Goal: Task Accomplishment & Management: Manage account settings

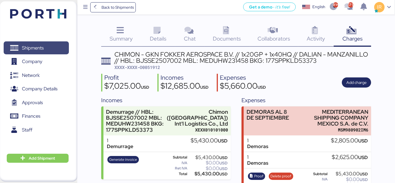
click at [36, 50] on span "Shipments" at bounding box center [33, 48] width 22 height 8
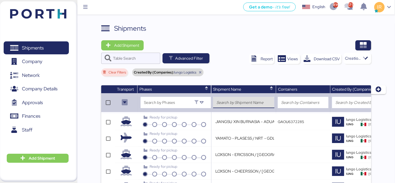
click at [236, 101] on input "search" at bounding box center [243, 102] width 55 height 7
type input "Loxson"
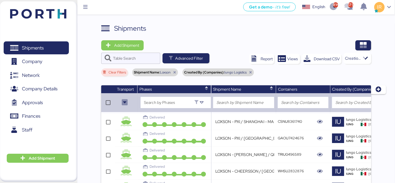
scroll to position [161, 0]
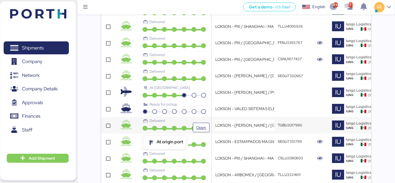
click at [164, 128] on icon at bounding box center [165, 128] width 10 height 5
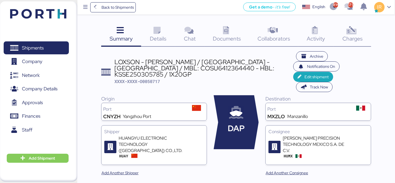
click at [165, 59] on div "LOXSON - [PERSON_NAME] / [GEOGRAPHIC_DATA] - [GEOGRAPHIC_DATA] / MBL: COSU64123…" at bounding box center [203, 68] width 178 height 19
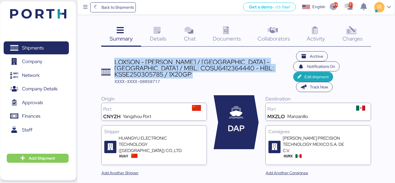
click at [165, 59] on div "LOXSON - [PERSON_NAME] / [GEOGRAPHIC_DATA] - [GEOGRAPHIC_DATA] / MBL: COSU64123…" at bounding box center [203, 68] width 178 height 19
copy div "LOXSON - [PERSON_NAME] / [GEOGRAPHIC_DATA] - [GEOGRAPHIC_DATA] / MBL: COSU64123…"
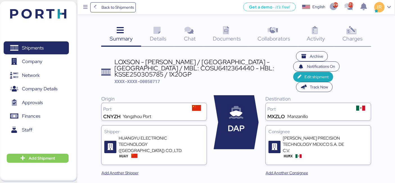
click at [349, 43] on div "Charges 0" at bounding box center [352, 34] width 37 height 23
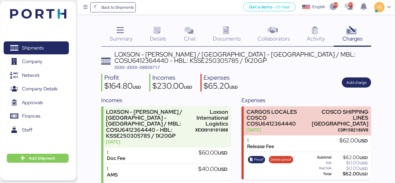
click at [192, 58] on div "LOXSON - [PERSON_NAME] / [GEOGRAPHIC_DATA] - [GEOGRAPHIC_DATA] / MBL: COSU64123…" at bounding box center [242, 57] width 257 height 13
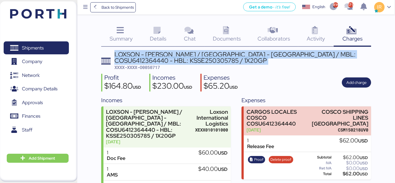
click at [192, 58] on div "LOXSON - [PERSON_NAME] / [GEOGRAPHIC_DATA] - [GEOGRAPHIC_DATA] / MBL: COSU64123…" at bounding box center [242, 57] width 257 height 13
copy div "LOXSON - [PERSON_NAME] / [GEOGRAPHIC_DATA] - [GEOGRAPHIC_DATA] / MBL: COSU64123…"
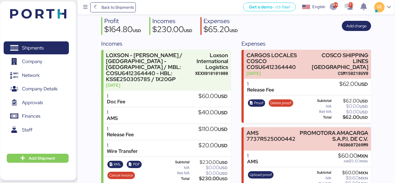
scroll to position [67, 0]
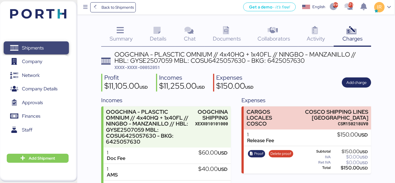
click at [59, 50] on span "Shipments" at bounding box center [36, 48] width 60 height 8
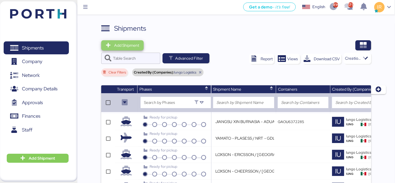
click at [118, 46] on span "Add Shipment" at bounding box center [126, 45] width 25 height 7
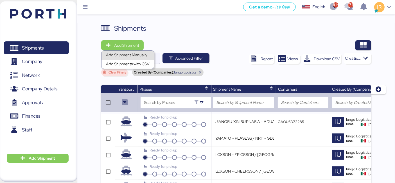
click at [131, 57] on div "Add Shipment Manually" at bounding box center [128, 55] width 44 height 8
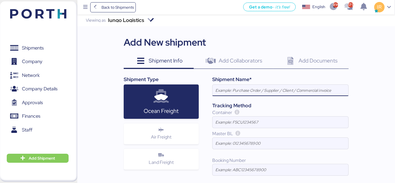
paste input "LOXSON - [PERSON_NAME] / [GEOGRAPHIC_DATA] - [GEOGRAPHIC_DATA] / MBL: COSU64123…"
click at [304, 92] on input "LOXSON - [PERSON_NAME] / [GEOGRAPHIC_DATA] - [GEOGRAPHIC_DATA] / MBL: COSU64123…" at bounding box center [280, 90] width 136 height 11
paste input "28244920"
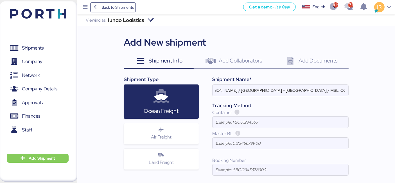
scroll to position [0, 0]
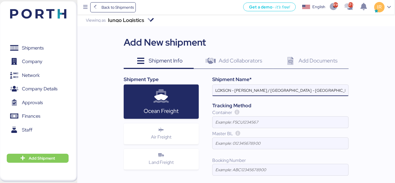
click at [269, 91] on input "LOXSON - HUANG YU / YANGZHOU - MANZANILLO / MBL: COSU6428244920 - HBL: KSSE2503…" at bounding box center [280, 90] width 136 height 11
click at [300, 91] on input "LOXSON - HUANG YU / SHANGHAI - MANZANILLO / MBL: COSU6428244920 - HBL: KSSE2503…" at bounding box center [280, 90] width 136 height 11
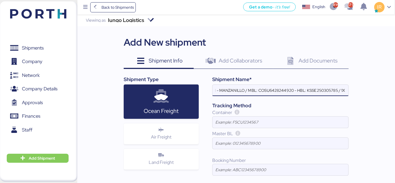
paste input "812044"
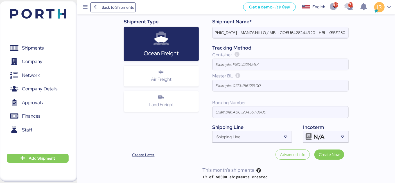
type input "LOXSON - HUANG YU / SHANGHAI - MANZANILLO / MBL: COSU6428244920 - HBL: KSSE2508…"
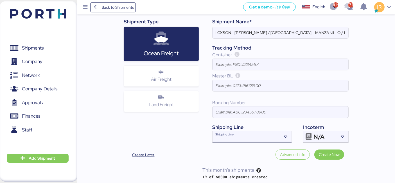
click at [256, 135] on input "Shipping Line" at bounding box center [246, 138] width 69 height 7
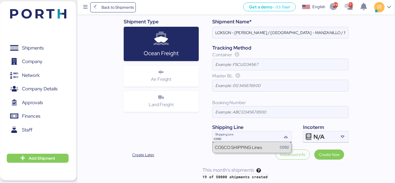
type input "cosc"
click at [252, 147] on div "COSCO SHIPPING Lines" at bounding box center [238, 147] width 47 height 6
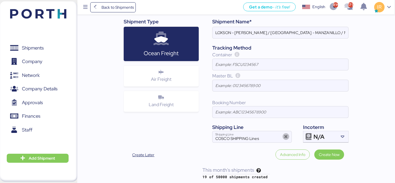
click at [321, 129] on div "Incoterm" at bounding box center [326, 126] width 46 height 7
click at [320, 134] on span "N/A" at bounding box center [318, 136] width 11 height 5
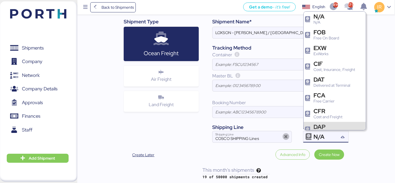
click at [335, 124] on div "DAP" at bounding box center [329, 127] width 32 height 6
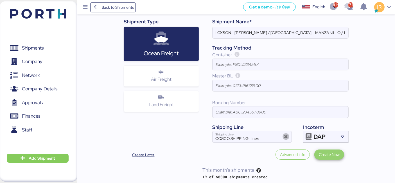
click at [331, 151] on span "Create Now" at bounding box center [329, 154] width 21 height 7
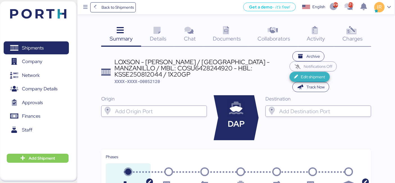
click at [301, 73] on span "Edit shipment" at bounding box center [313, 76] width 24 height 7
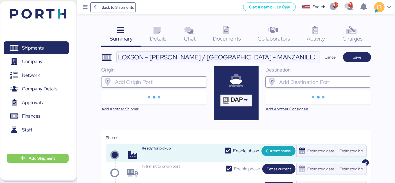
click at [138, 81] on input "search" at bounding box center [159, 81] width 90 height 7
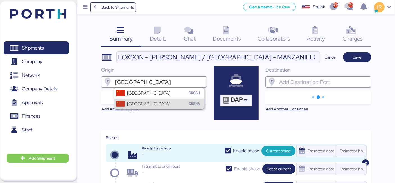
type input "shanghai"
click at [137, 98] on div "Shanghai CNSHA" at bounding box center [159, 103] width 90 height 11
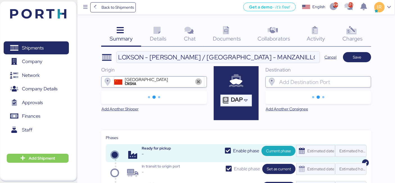
click at [197, 83] on icon at bounding box center [198, 81] width 7 height 7
click at [176, 83] on input "search" at bounding box center [159, 81] width 90 height 7
type input "c"
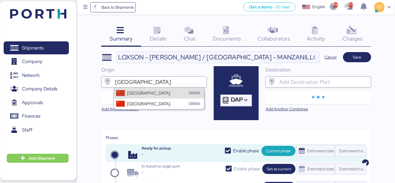
type input "shanghai"
click at [159, 95] on div "Shanghai CNSGH" at bounding box center [159, 92] width 90 height 11
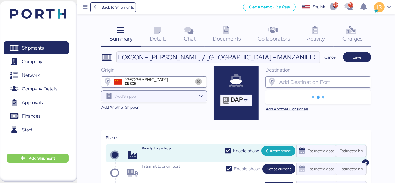
click at [300, 83] on input "search" at bounding box center [323, 81] width 90 height 7
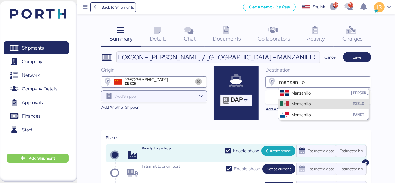
type input "manzanillo"
click at [290, 103] on div "Manzanillo MXZLO" at bounding box center [323, 103] width 90 height 11
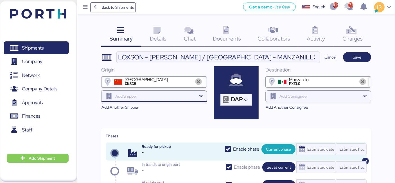
click at [137, 99] on div at bounding box center [155, 95] width 82 height 11
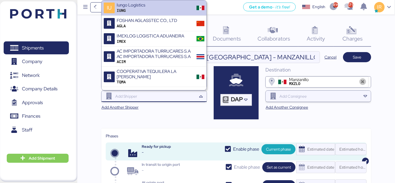
click at [139, 99] on div at bounding box center [155, 95] width 82 height 11
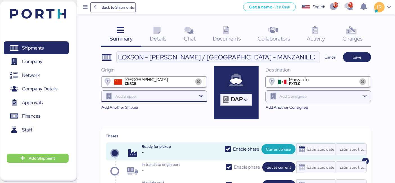
paste input "HUANGYU PRECISION"
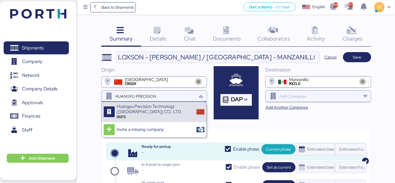
type input "HUANGYU PRECISION"
click at [143, 110] on div "Huangyu Precision Technology (Suzhou) CO., LTD." at bounding box center [155, 109] width 76 height 10
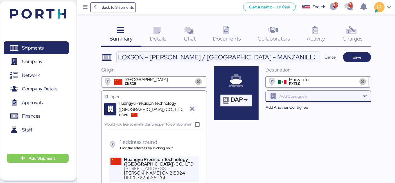
click at [301, 97] on input "search" at bounding box center [319, 96] width 82 height 7
paste input "HUANG YU PRECISION"
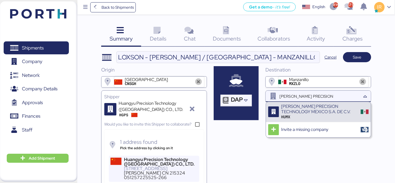
type input "HUANG YU PRECISION"
click at [301, 117] on div "HUMX" at bounding box center [319, 116] width 76 height 5
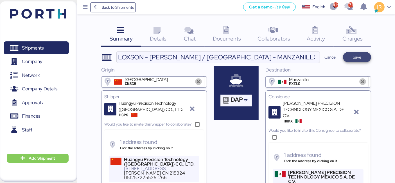
click at [362, 56] on span "Save" at bounding box center [356, 57] width 19 height 8
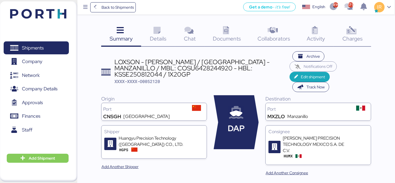
click at [159, 35] on span "Details" at bounding box center [158, 38] width 17 height 7
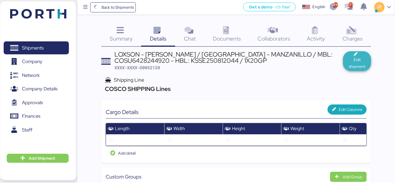
click at [353, 66] on span "Edit shipment" at bounding box center [356, 62] width 19 height 13
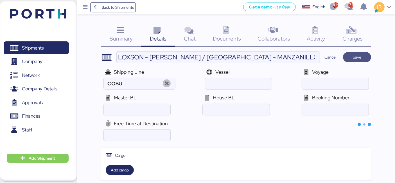
type input "COSCO SHIPPING Lines"
click at [264, 87] on input "ocean" at bounding box center [238, 83] width 67 height 11
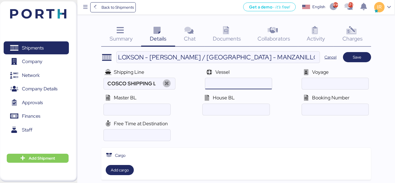
paste input "XIN HONG KONG /078E"
type input "XIN HONG KONG"
paste input "078E"
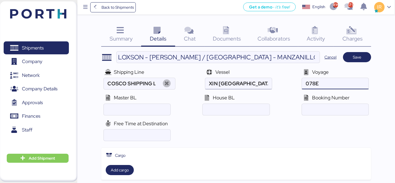
type input "078E"
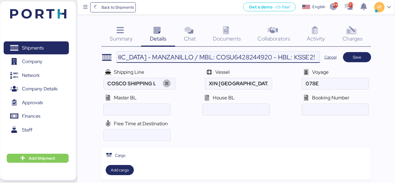
click at [200, 54] on input "LOXSON - HUANG YU / SHANGHAI - MANZANILLO / MBL: COSU6428244920 - HBL: KSSE2508…" at bounding box center [218, 56] width 203 height 11
paste input "COSU6428244920"
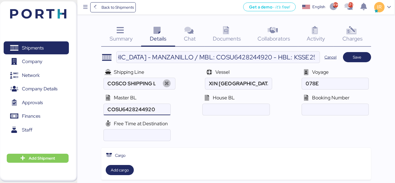
scroll to position [0, 0]
click at [144, 110] on input "ocean" at bounding box center [137, 109] width 67 height 11
type input "COSU6428244920"
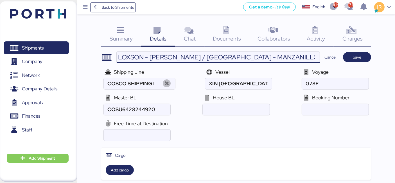
click at [249, 56] on input "LOXSON - HUANG YU / SHANGHAI - MANZANILLO / MBL: COSU6428244920 - HBL: KSSE2508…" at bounding box center [218, 56] width 203 height 11
click at [251, 56] on input "LOXSON - HUANG YU / SHANGHAI - MANZANILLO / MBL: COSU6428244920 - HBL: KSSE2508…" at bounding box center [218, 56] width 203 height 11
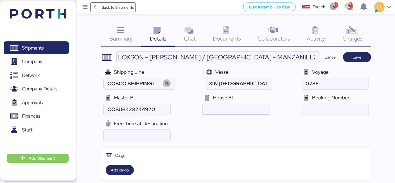
click at [221, 110] on input "ocean" at bounding box center [236, 109] width 67 height 11
paste input "KSSE250812044"
type input "KSSE250812044"
paste input "6428244920"
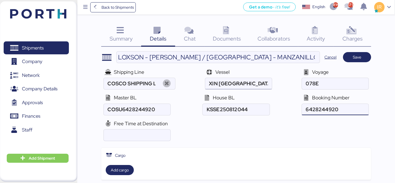
type input "6428244920"
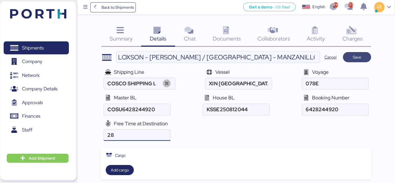
type input "28"
click at [357, 57] on span "Save" at bounding box center [357, 57] width 8 height 7
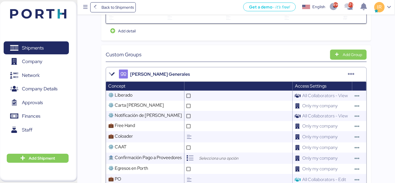
scroll to position [180, 0]
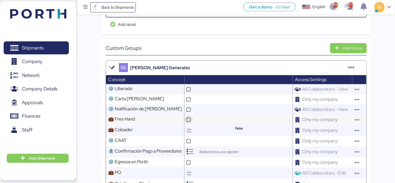
click at [190, 118] on icon at bounding box center [188, 119] width 3 height 3
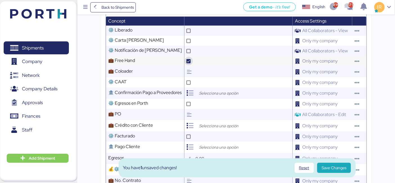
scroll to position [238, 0]
click at [213, 122] on input "search" at bounding box center [227, 125] width 59 height 7
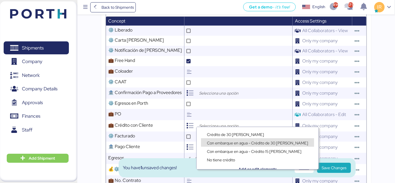
click at [228, 145] on div "Con embarque en agua - Crédito 15 días" at bounding box center [257, 148] width 122 height 8
click at [225, 143] on span "Con embarque en agua - Crédito de 30 días" at bounding box center [257, 142] width 101 height 5
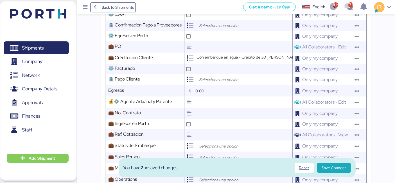
scroll to position [307, 0]
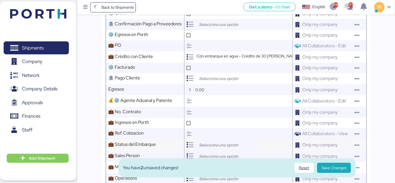
click at [210, 142] on input "search" at bounding box center [227, 144] width 59 height 7
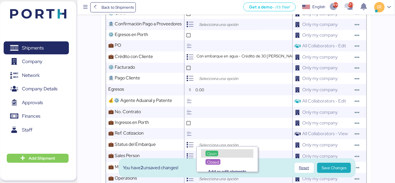
click at [207, 152] on span "Open" at bounding box center [212, 153] width 10 height 5
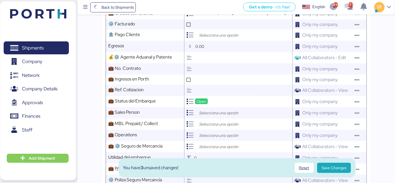
scroll to position [351, 0]
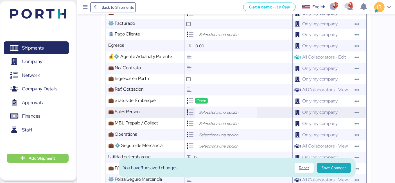
click at [208, 110] on input "search" at bounding box center [227, 112] width 59 height 7
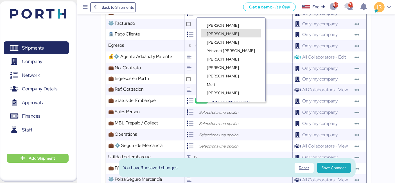
click at [228, 33] on span "Ignacio Rangel" at bounding box center [223, 33] width 32 height 5
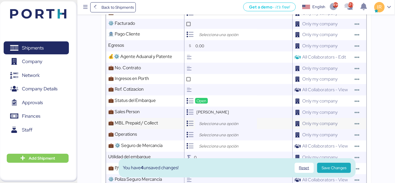
click at [219, 120] on input "search" at bounding box center [227, 123] width 59 height 7
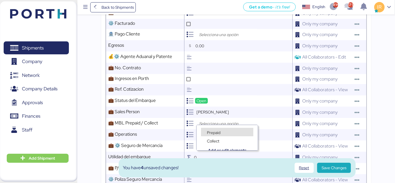
click at [206, 133] on div "Prepaid" at bounding box center [213, 132] width 16 height 6
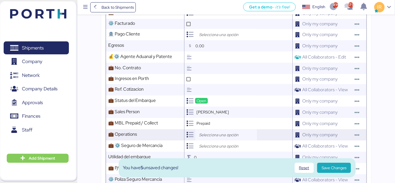
click at [211, 131] on input "search" at bounding box center [227, 134] width 59 height 7
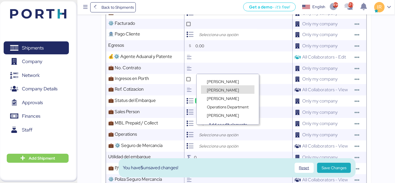
click at [214, 86] on div "Lorely Velarde" at bounding box center [227, 89] width 53 height 8
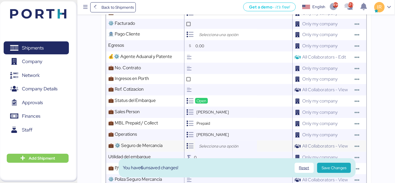
click at [212, 143] on input "search" at bounding box center [227, 145] width 59 height 7
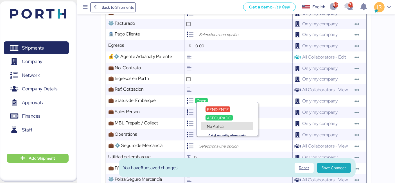
click at [217, 126] on span "No Aplica" at bounding box center [215, 126] width 17 height 5
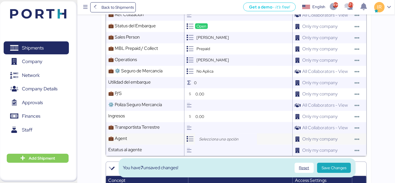
scroll to position [425, 0]
click at [209, 135] on input "search" at bounding box center [227, 138] width 59 height 7
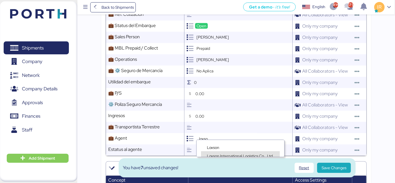
type input "loxso"
click at [215, 151] on div "Loxson International Logistics Co., Ltd." at bounding box center [240, 155] width 79 height 8
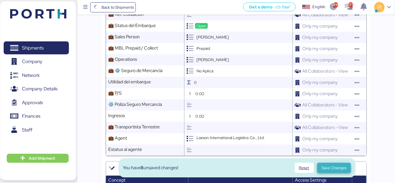
click at [327, 169] on span "Save Changes" at bounding box center [333, 167] width 25 height 7
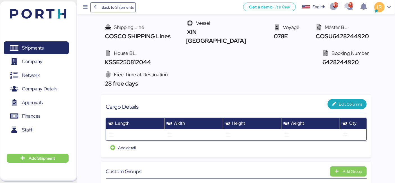
scroll to position [0, 0]
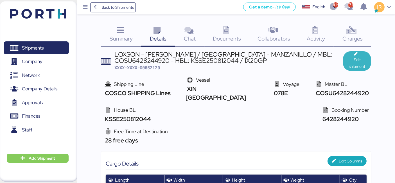
click at [353, 62] on span "Edit shipment" at bounding box center [356, 62] width 19 height 13
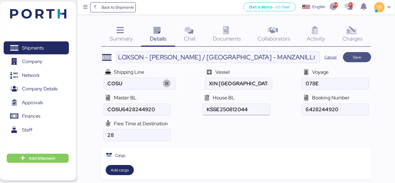
type input "COSCO SHIPPING Lines"
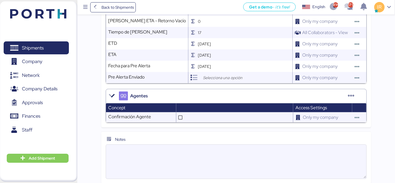
scroll to position [646, 0]
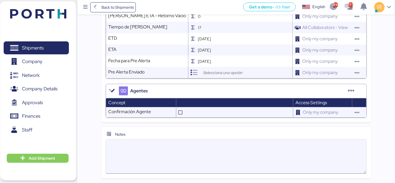
click at [183, 142] on textarea at bounding box center [236, 156] width 260 height 33
paste textarea "EXW term, but please handle it as DAP term, not include customs clearance. Plea…"
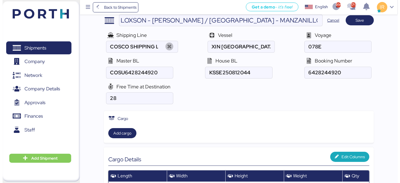
scroll to position [0, 0]
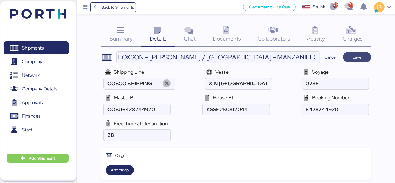
type textarea "EXW term, but please handle it as DAP term, not include customs clearance. Plea…"
click at [355, 56] on span "Save" at bounding box center [357, 57] width 8 height 7
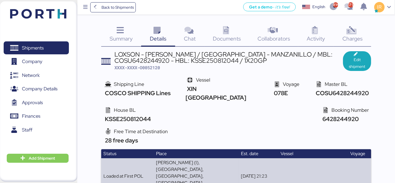
click at [222, 27] on icon at bounding box center [226, 30] width 12 height 8
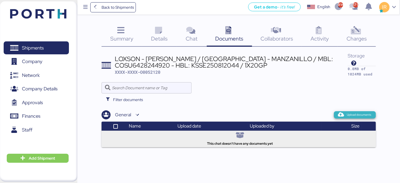
click at [340, 111] on span "Upload documents" at bounding box center [355, 114] width 42 height 7
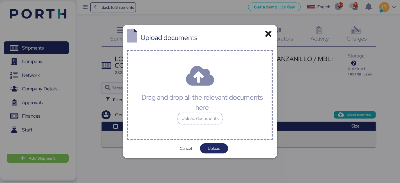
click at [155, 59] on div "Drag and drop all the relevant documents here Upload documents" at bounding box center [200, 95] width 146 height 90
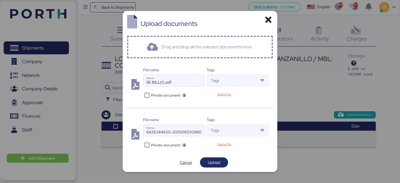
click at [147, 92] on div at bounding box center [173, 89] width 61 height 6
click at [147, 86] on input "SE BILL(1).pdf" at bounding box center [173, 80] width 61 height 11
click at [147, 94] on icon at bounding box center [147, 94] width 8 height 5
click at [146, 143] on icon at bounding box center [147, 144] width 8 height 5
click at [219, 164] on span "Upload" at bounding box center [214, 162] width 12 height 7
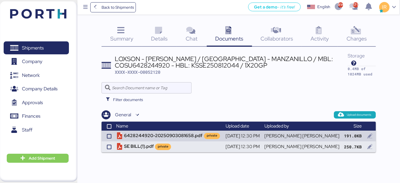
click at [361, 39] on span "Charges" at bounding box center [356, 38] width 20 height 7
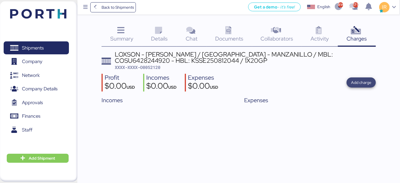
click at [360, 81] on span "Add charge" at bounding box center [361, 82] width 20 height 7
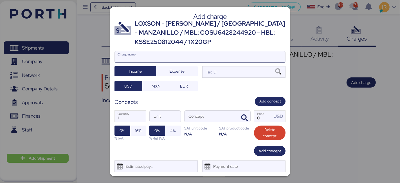
click at [187, 52] on input "Charge name" at bounding box center [200, 56] width 170 height 11
click at [180, 37] on div "LOXSON - HUANG YU / SHANGHAI - MANZANILLO / MBL: COSU6428244920 - HBL: KSSE2508…" at bounding box center [210, 32] width 151 height 27
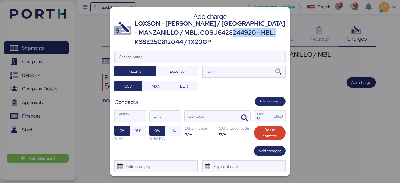
click at [180, 37] on div "LOXSON - HUANG YU / SHANGHAI - MANZANILLO / MBL: COSU6428244920 - HBL: KSSE2508…" at bounding box center [210, 32] width 151 height 27
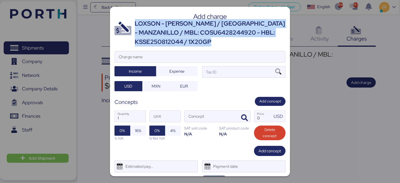
click at [180, 37] on div "LOXSON - HUANG YU / SHANGHAI - MANZANILLO / MBL: COSU6428244920 - HBL: KSSE2508…" at bounding box center [210, 32] width 151 height 27
copy div "LOXSON - HUANG YU / SHANGHAI - MANZANILLO / MBL: COSU6428244920 - HBL: KSSE2508…"
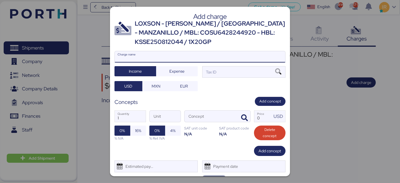
click at [173, 57] on input "Charge name" at bounding box center [200, 56] width 170 height 11
paste input "LOXSON - HUANG YU / SHANGHAI - MANZANILLO / MBL: COSU6428244920 - HBL: KSSE2508…"
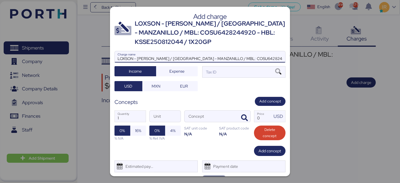
scroll to position [0, 45]
type input "LOXSON - HUANG YU / SHANGHAI - MANZANILLO / MBL: COSU6428244920 - HBL: KSSE2508…"
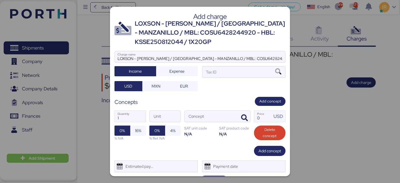
click at [216, 68] on div at bounding box center [200, 65] width 170 height 6
click at [216, 62] on input "LOXSON - HUANG YU / SHANGHAI - MANZANILLO / MBL: COSU6428244920 - HBL: KSSE2508…" at bounding box center [200, 56] width 170 height 11
click at [210, 76] on div "Tax ID" at bounding box center [243, 71] width 83 height 11
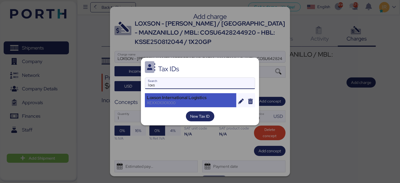
type input "loxs"
click at [192, 98] on div "Loxson International Logistics" at bounding box center [190, 97] width 87 height 5
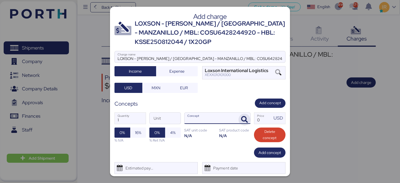
click at [241, 119] on icon "button" at bounding box center [244, 119] width 7 height 7
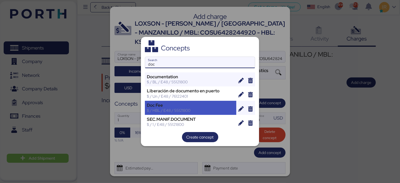
type input "doc"
click at [173, 104] on div "Doc Fee" at bounding box center [190, 105] width 87 height 5
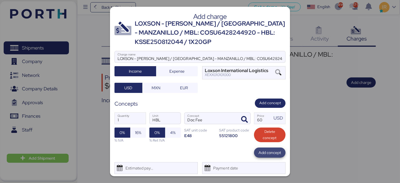
click at [255, 157] on span "Add concept" at bounding box center [269, 152] width 31 height 10
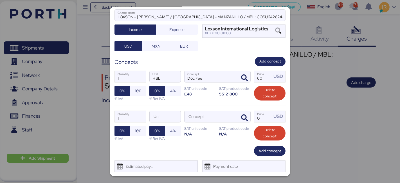
scroll to position [42, 0]
click at [241, 118] on icon "button" at bounding box center [244, 117] width 7 height 7
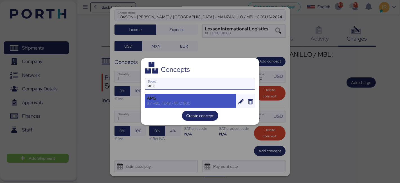
type input "ams"
click at [187, 101] on div "$ / HBL / E48 / 55121800" at bounding box center [190, 103] width 87 height 5
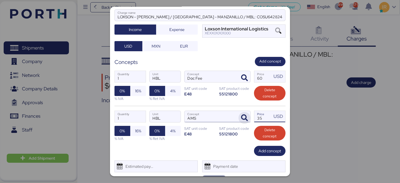
drag, startPoint x: 260, startPoint y: 118, endPoint x: 235, endPoint y: 116, distance: 24.6
click at [235, 116] on div "1 Quantity HBL Unit AMS Concept 35 Price USD 0% 16% % IVA 0% 4% % Ret IVA SAT u…" at bounding box center [199, 126] width 171 height 40
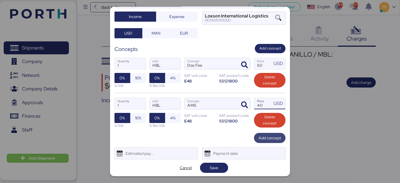
type input "40"
click at [269, 139] on span "Add concept" at bounding box center [269, 137] width 22 height 7
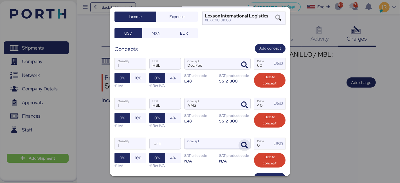
click at [241, 144] on icon "button" at bounding box center [244, 145] width 7 height 7
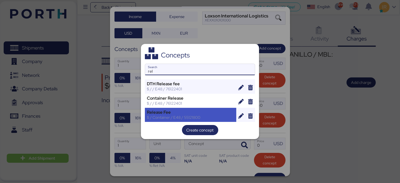
type input "rel"
click at [185, 110] on div "Release Fee" at bounding box center [190, 112] width 87 height 5
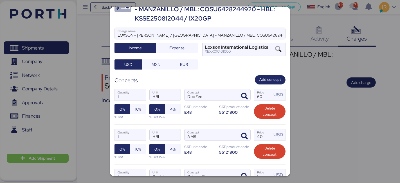
scroll to position [94, 0]
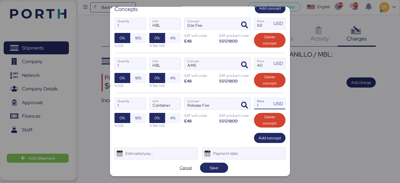
click at [256, 103] on input "1" at bounding box center [262, 103] width 17 height 11
type input "110"
click at [264, 141] on span "Add concept" at bounding box center [269, 138] width 31 height 10
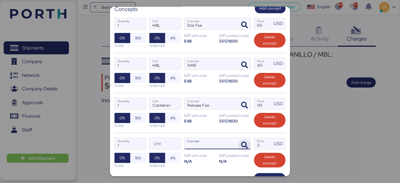
click at [240, 140] on span "button" at bounding box center [244, 145] width 12 height 12
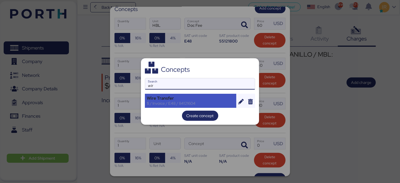
type input "wir"
click at [180, 105] on div "$ / Invoice / E48 / 84121604" at bounding box center [190, 103] width 87 height 5
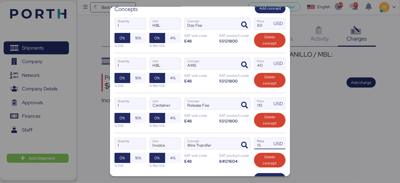
drag, startPoint x: 262, startPoint y: 139, endPoint x: 249, endPoint y: 139, distance: 13.2
click at [249, 139] on div "1 Quantity Invoice Unit Wire Transfer Concept 15 Price USD 0% 16% % IVA 0% 4% %…" at bounding box center [199, 153] width 171 height 40
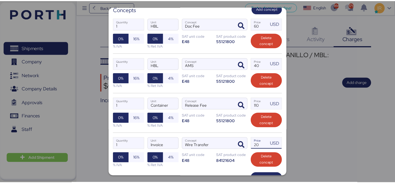
scroll to position [134, 0]
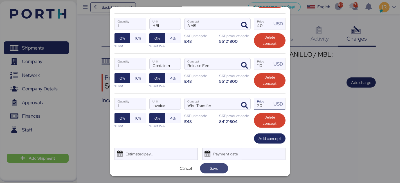
type input "20"
click at [224, 167] on span "Save" at bounding box center [214, 168] width 28 height 10
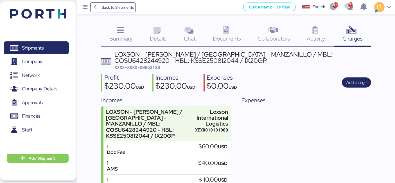
click at [164, 55] on div "LOXSON - HUANG YU / SHANGHAI - MANZANILLO / MBL: COSU6428244920 - HBL: KSSE2508…" at bounding box center [242, 57] width 257 height 13
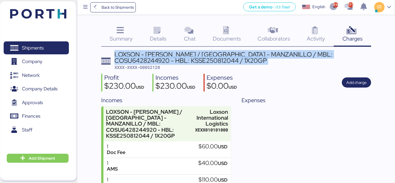
click at [164, 55] on div "LOXSON - HUANG YU / SHANGHAI - MANZANILLO / MBL: COSU6428244920 - HBL: KSSE2508…" at bounding box center [242, 57] width 257 height 13
copy div "LOXSON - HUANG YU / SHANGHAI - MANZANILLO / MBL: COSU6428244920 - HBL: KSSE2508…"
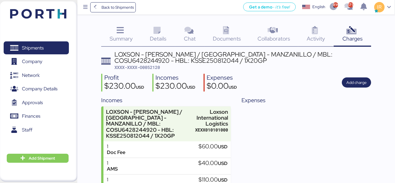
click at [151, 67] on span "XXXX-XXXX-O0052120" at bounding box center [137, 67] width 46 height 6
copy span "O0052120"
click at [52, 48] on span "Shipments" at bounding box center [36, 48] width 60 height 8
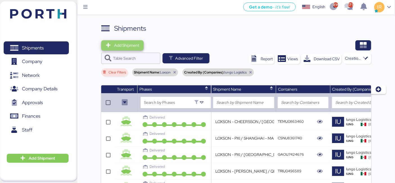
click at [133, 41] on span "Add Shipment" at bounding box center [122, 45] width 33 height 8
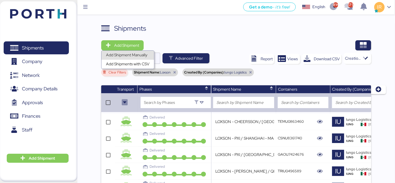
click at [135, 54] on div "Add Shipment Manually" at bounding box center [128, 55] width 44 height 8
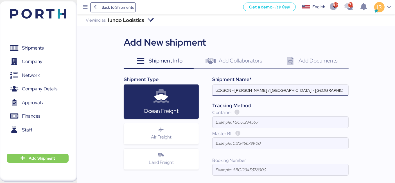
scroll to position [0, 76]
click at [336, 91] on input "LOXSON - [PERSON_NAME] / [GEOGRAPHIC_DATA] - [GEOGRAPHIC_DATA] / MBL: COSU64123…" at bounding box center [280, 90] width 136 height 11
click at [270, 90] on input "LOXSON - HUANG YU / YANGZHOU - MANZANILLO / MBL: COSU6412364440 - HBL: KSSE2503…" at bounding box center [280, 90] width 136 height 11
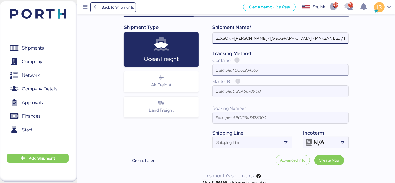
scroll to position [53, 0]
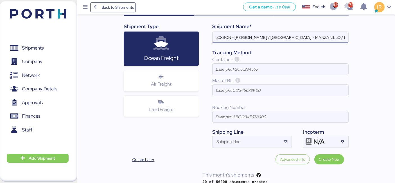
type input "LOXSON - HUANG YU / SHANGHAI - MANZANILLO / MBL: COSU6412364440 - HBL: KSSE2503…"
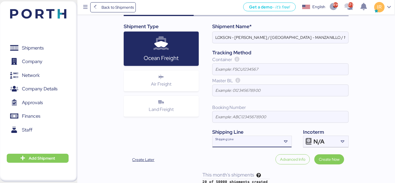
click at [232, 136] on div "Shipping Line" at bounding box center [246, 141] width 69 height 11
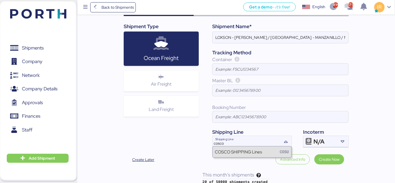
type input "cosco"
click at [227, 154] on div "COSCO SHIPPING Lines" at bounding box center [238, 151] width 47 height 6
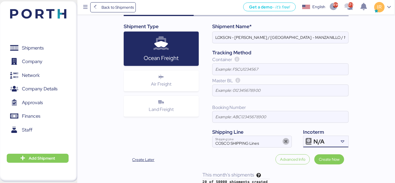
click at [322, 140] on span "N/A" at bounding box center [318, 141] width 11 height 5
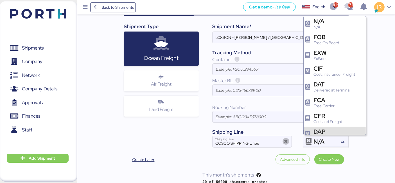
click at [323, 129] on div "DAP" at bounding box center [329, 131] width 32 height 6
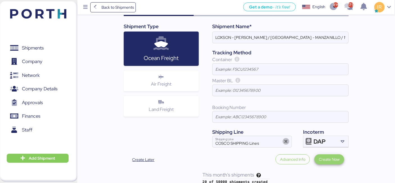
click at [327, 156] on span "Create Now" at bounding box center [329, 159] width 21 height 7
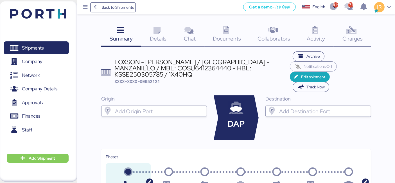
click at [149, 108] on input "search" at bounding box center [159, 111] width 90 height 7
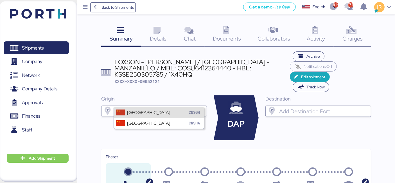
type input "shanghai"
click at [143, 112] on div "Shanghai" at bounding box center [148, 112] width 43 height 6
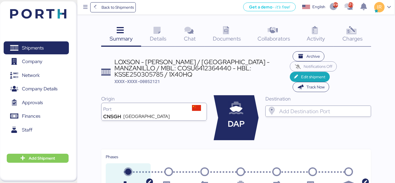
click at [285, 105] on div at bounding box center [323, 110] width 90 height 11
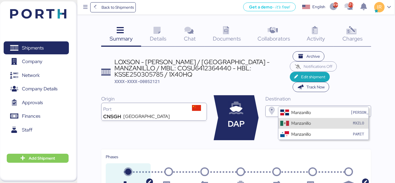
type input "manzanillo"
click at [283, 121] on div at bounding box center [284, 123] width 9 height 6
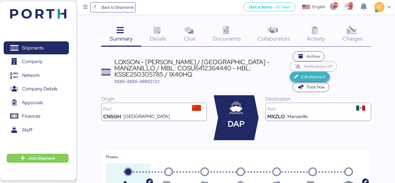
click at [294, 78] on icon "button" at bounding box center [297, 77] width 6 height 4
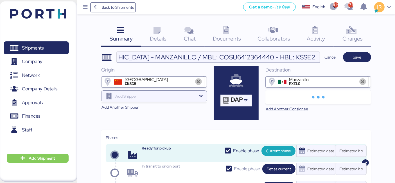
scroll to position [0, 131]
click at [199, 55] on input "LOXSON - HUANG YU / SHANGHAI - MANZANILLO / MBL: COSU6412364440 - HBL: KSSE2503…" at bounding box center [218, 56] width 203 height 11
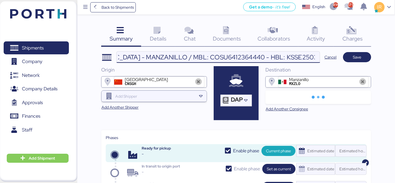
click at [199, 55] on input "LOXSON - HUANG YU / SHANGHAI - MANZANILLO / MBL: COSU6412364440 - HBL: KSSE2503…" at bounding box center [218, 56] width 203 height 11
paste input "28281630"
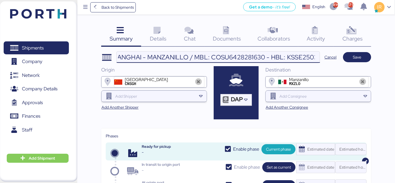
scroll to position [0, 98]
click at [277, 57] on input "LOXSON - HUANG YU / SHANGHAI - MANZANILLO / MBL: COSU6428281630 - HBL: KSSE2503…" at bounding box center [218, 56] width 203 height 11
paste input "902287"
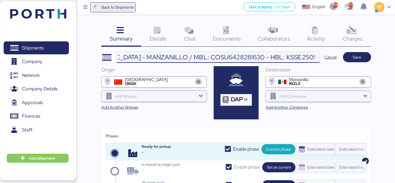
type input "LOXSON - HUANG YU / SHANGHAI - MANZANILLO / MBL: COSU6428281630 - HBL: KSSE2509…"
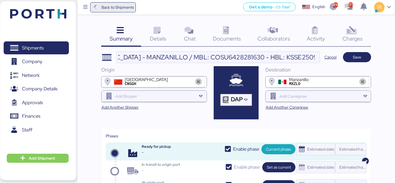
scroll to position [0, 0]
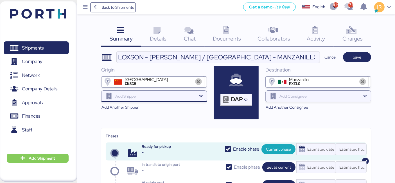
paste input "HUANGYU PRECISION"
click at [129, 94] on input "search" at bounding box center [155, 96] width 82 height 7
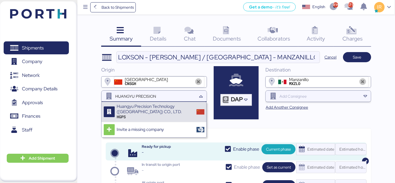
type input "HUANGYU PRECISION"
click at [144, 117] on div "HGPS" at bounding box center [155, 116] width 76 height 5
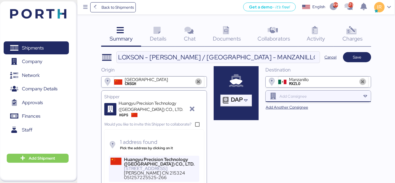
paste input "HUANG YU PRECISION"
click at [292, 96] on input "search" at bounding box center [319, 96] width 82 height 7
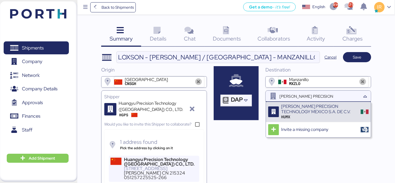
type input "HUANG YU PRECISION"
click at [307, 110] on div "[PERSON_NAME] PRECISION TECHNOLOGY MEXICO S.A. DE C.V." at bounding box center [319, 109] width 76 height 10
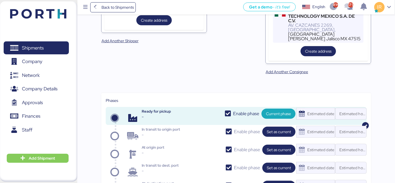
scroll to position [248, 0]
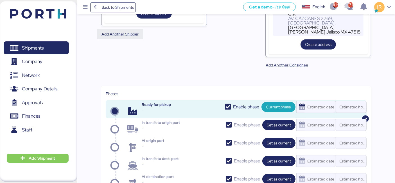
click at [129, 35] on span "Add Another Shipper" at bounding box center [119, 34] width 37 height 7
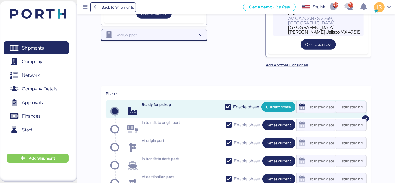
click at [131, 31] on input "search" at bounding box center [155, 34] width 82 height 7
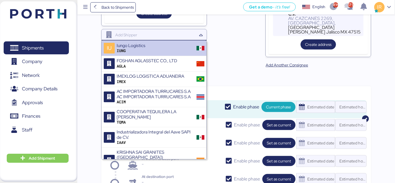
paste input "CISRI INTERNATIONAL"
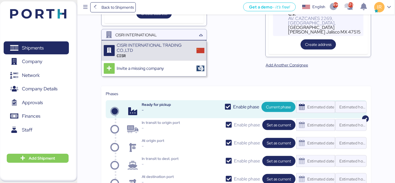
type input "CISRI INTERNATIONAL"
click at [146, 50] on div "CISRI INTERNATIONAL TRADING CO.,LTD" at bounding box center [155, 48] width 76 height 10
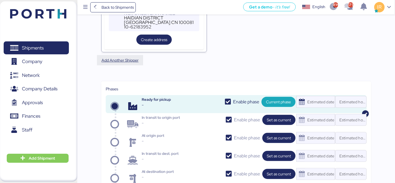
scroll to position [418, 0]
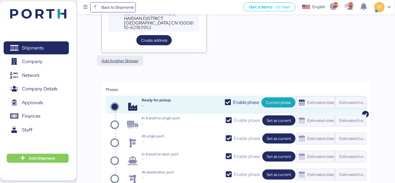
click at [128, 61] on span "Add Another Shipper" at bounding box center [119, 60] width 37 height 7
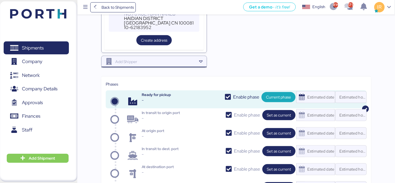
click at [148, 57] on div at bounding box center [155, 61] width 82 height 11
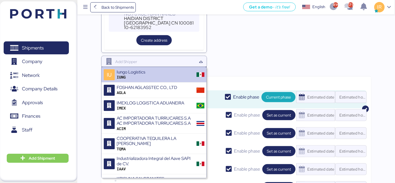
paste input "LOXSON INTERNATIONAL"
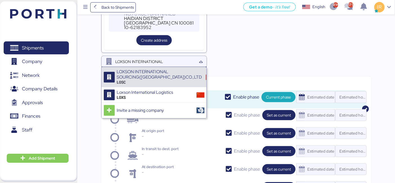
type input "LOXSON INTERNATIONAL"
click at [164, 81] on div "LOSC" at bounding box center [159, 82] width 85 height 5
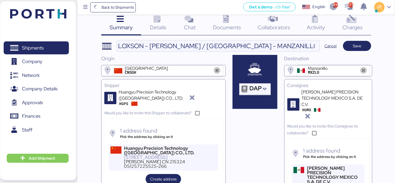
scroll to position [0, 0]
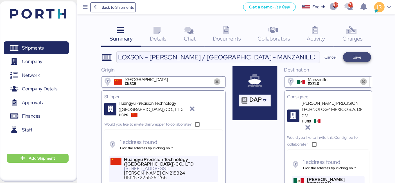
click at [363, 58] on span "Save" at bounding box center [356, 57] width 19 height 8
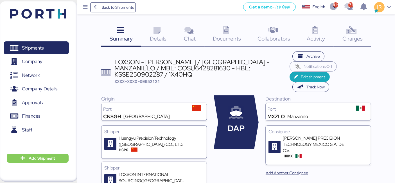
click at [148, 40] on div "Details 0" at bounding box center [158, 34] width 34 height 23
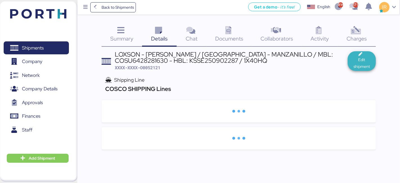
click at [354, 66] on span "Edit shipment" at bounding box center [361, 62] width 19 height 13
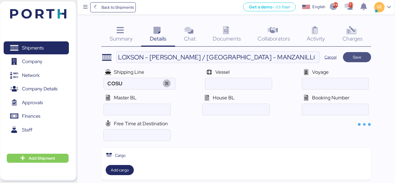
type input "COSCO SHIPPING Lines"
click at [228, 83] on input "ocean" at bounding box center [238, 83] width 67 height 11
paste input "XIN HONG KONG /078E"
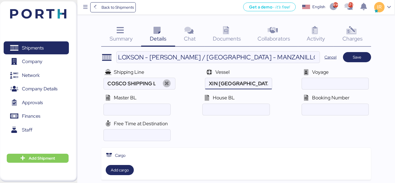
type input "XIN HONG KONG"
paste input "078E"
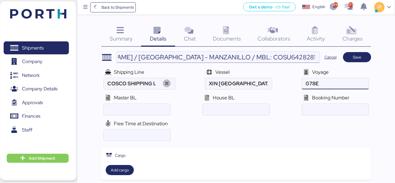
type input "078E"
click at [261, 56] on input "LOXSON - HUANG YU / SHANGHAI - MANZANILLO / MBL: COSU6428281630 - HBL: KSSE2509…" at bounding box center [218, 56] width 203 height 11
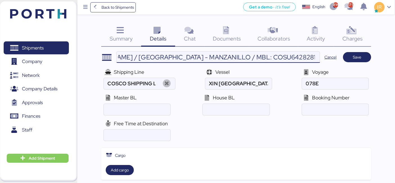
click at [261, 56] on input "LOXSON - HUANG YU / SHANGHAI - MANZANILLO / MBL: COSU6428281630 - HBL: KSSE2509…" at bounding box center [218, 56] width 203 height 11
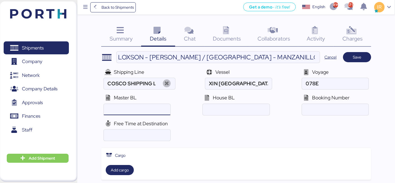
click at [123, 109] on input "ocean" at bounding box center [137, 109] width 67 height 11
paste input "COSU6428281630"
type input "COSU6428281630"
paste input "KSSE250902287"
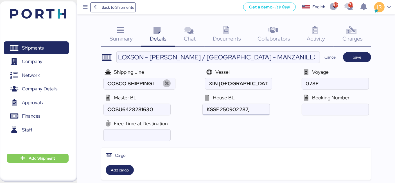
paste input "KSSE250902287, KSSE250902288"
click at [252, 110] on input "ocean" at bounding box center [236, 109] width 67 height 11
click at [266, 110] on input "ocean" at bounding box center [236, 109] width 67 height 11
paste input "KSSE250902287, KSSE250902288, KSSE250902290"
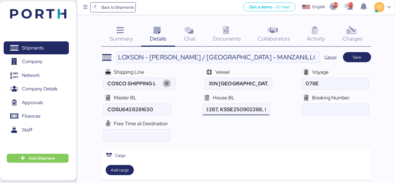
scroll to position [0, 73]
type input "KSSE250902287, KSSE250902288, KSSE250902290"
click at [326, 109] on input "ocean" at bounding box center [335, 109] width 67 height 11
paste input "6428281630"
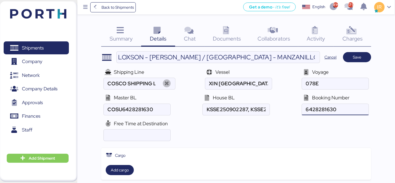
type input "6428281630"
click at [123, 133] on input "number" at bounding box center [137, 134] width 67 height 11
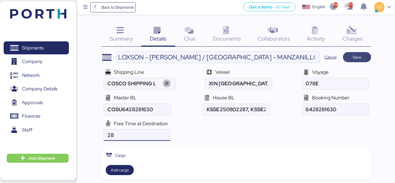
type input "28"
click at [358, 59] on span "Save" at bounding box center [357, 57] width 8 height 7
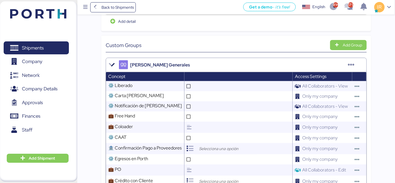
scroll to position [238, 0]
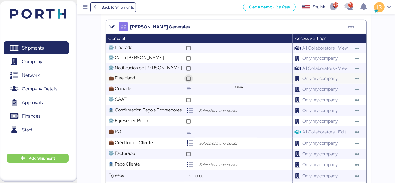
click at [190, 77] on icon at bounding box center [188, 78] width 3 height 3
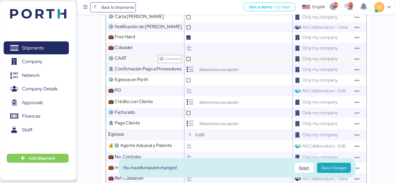
scroll to position [280, 0]
click at [208, 98] on input "search" at bounding box center [227, 101] width 59 height 7
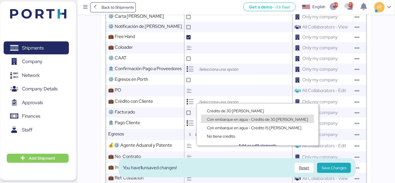
click at [223, 121] on div "Con embarque en agua - Crédito 15 días" at bounding box center [257, 124] width 122 height 8
click at [217, 117] on span "Con embarque en agua - Crédito de 30 días" at bounding box center [257, 119] width 101 height 5
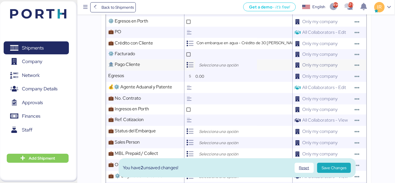
scroll to position [338, 0]
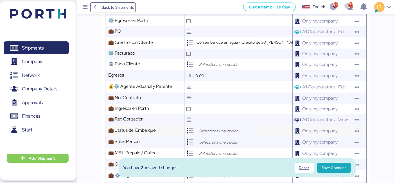
click at [207, 127] on input "search" at bounding box center [227, 130] width 59 height 7
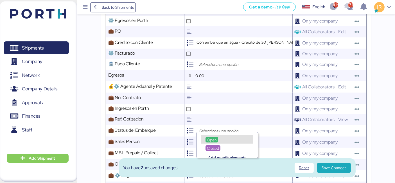
click at [211, 138] on span "Open" at bounding box center [212, 139] width 10 height 5
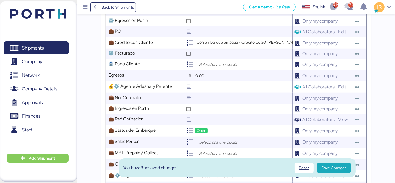
click at [211, 139] on input "search" at bounding box center [227, 142] width 59 height 7
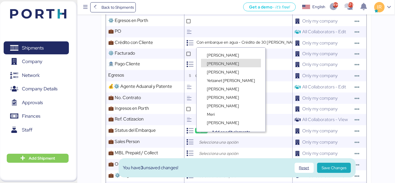
click at [218, 60] on div "Ignacio Rangel" at bounding box center [222, 63] width 35 height 6
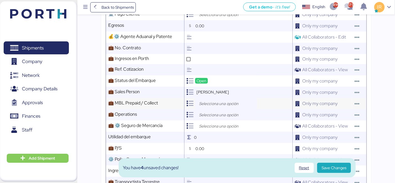
scroll to position [389, 0]
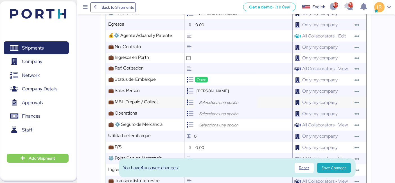
click at [219, 99] on input "search" at bounding box center [227, 102] width 59 height 7
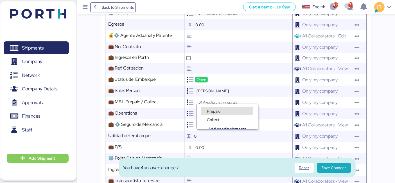
click at [211, 110] on span "Prepaid" at bounding box center [213, 110] width 13 height 5
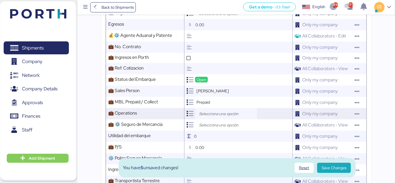
click at [205, 110] on input "search" at bounding box center [227, 113] width 59 height 7
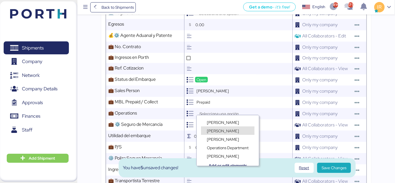
click at [224, 128] on span "Lorely Velarde" at bounding box center [223, 130] width 32 height 5
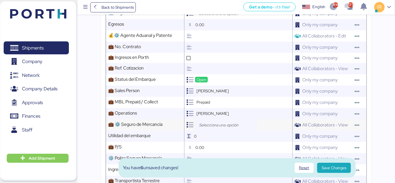
click at [216, 123] on input "search" at bounding box center [227, 124] width 59 height 7
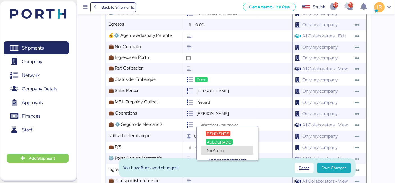
click at [212, 149] on span "No Aplica" at bounding box center [215, 150] width 17 height 5
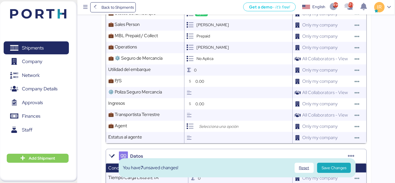
scroll to position [456, 0]
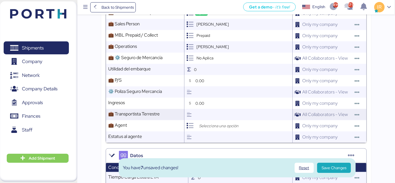
click at [221, 114] on input "text" at bounding box center [243, 114] width 99 height 11
click at [212, 122] on input "search" at bounding box center [227, 125] width 59 height 7
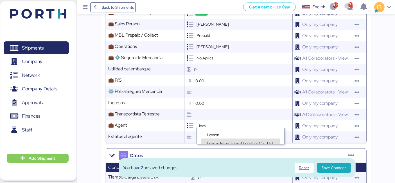
type input "loxs"
click at [211, 141] on span "Loxson International Logistics Co., Ltd." at bounding box center [240, 142] width 67 height 5
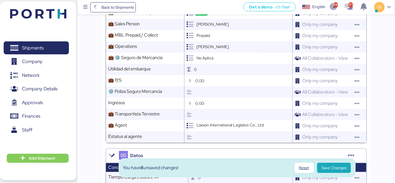
scroll to position [3, 0]
click at [328, 167] on span "Save Changes" at bounding box center [333, 167] width 25 height 7
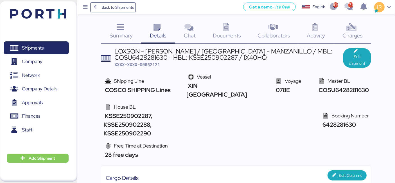
scroll to position [0, 0]
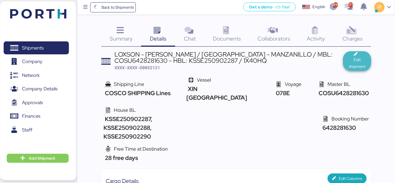
click at [360, 61] on span "Edit shipment" at bounding box center [356, 62] width 19 height 13
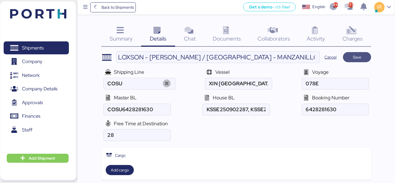
type input "COSCO SHIPPING Lines"
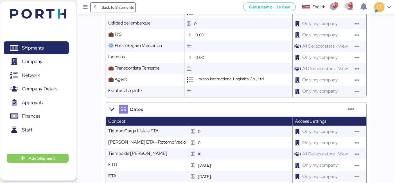
scroll to position [646, 0]
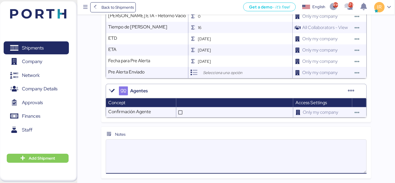
click at [145, 143] on textarea at bounding box center [236, 156] width 260 height 33
paste textarea "Please kindly note below: 1. We 28 free days at destination 2. We issued 1MBL a…"
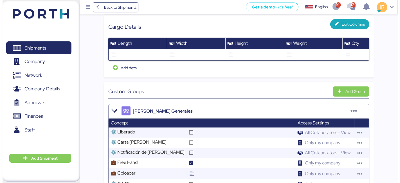
scroll to position [0, 0]
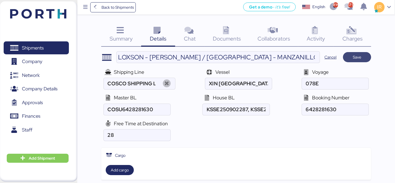
type textarea "Please kindly note below: 1. We 28 free days at destination 2. We issued 1MBL a…"
click at [355, 59] on span "Save" at bounding box center [357, 57] width 8 height 7
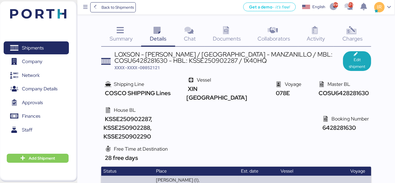
click at [223, 33] on icon at bounding box center [226, 30] width 12 height 8
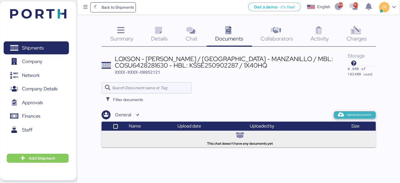
click at [343, 112] on icon "button" at bounding box center [340, 114] width 5 height 5
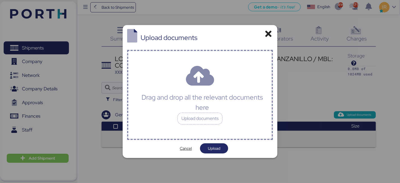
click at [220, 106] on div "Drag and drop all the relevant documents here" at bounding box center [202, 102] width 129 height 20
click at [192, 107] on div "Drag and drop all the relevant documents here" at bounding box center [202, 102] width 129 height 20
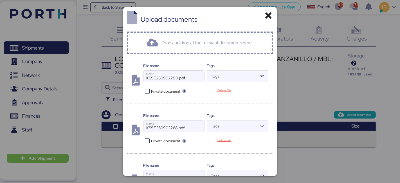
click at [146, 89] on icon at bounding box center [147, 91] width 8 height 5
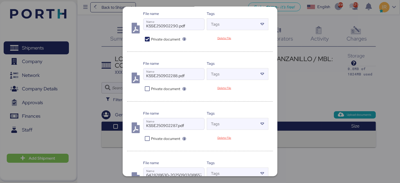
scroll to position [52, 0]
click at [147, 89] on icon at bounding box center [147, 88] width 8 height 5
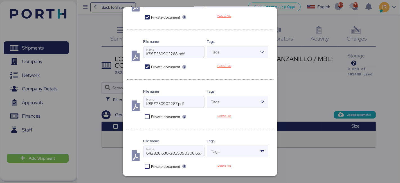
scroll to position [76, 0]
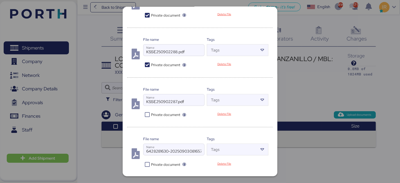
click at [146, 110] on div at bounding box center [173, 108] width 61 height 6
click at [146, 105] on input "KSSE250902287.pdf" at bounding box center [173, 99] width 61 height 11
click at [146, 112] on icon at bounding box center [147, 114] width 8 height 5
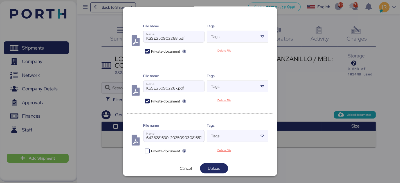
click at [145, 145] on div at bounding box center [173, 144] width 61 height 6
click at [145, 141] on input "6428281630-20250903081657.pdf" at bounding box center [173, 135] width 61 height 11
click at [146, 148] on icon at bounding box center [147, 150] width 8 height 5
click at [216, 167] on span "Upload" at bounding box center [214, 168] width 12 height 7
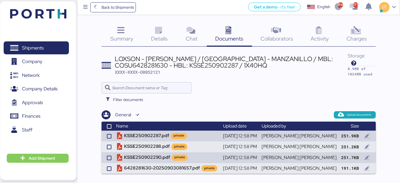
click at [346, 32] on div "Charges 0" at bounding box center [356, 34] width 38 height 23
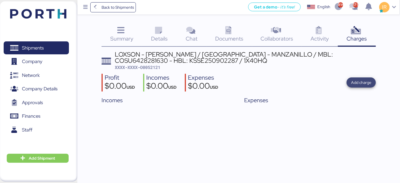
click at [355, 80] on span "Add charge" at bounding box center [361, 82] width 20 height 7
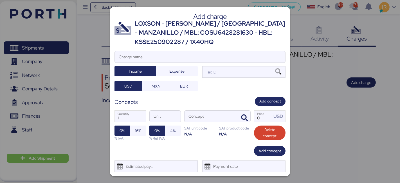
click at [186, 35] on div "LOXSON - HUANG YU / SHANGHAI - MANZANILLO / MBL: COSU6428281630 - HBL: KSSE2509…" at bounding box center [210, 32] width 151 height 27
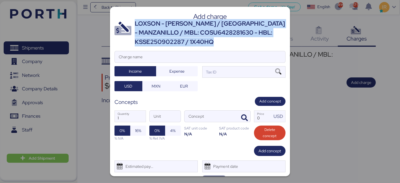
click at [186, 35] on div "LOXSON - HUANG YU / SHANGHAI - MANZANILLO / MBL: COSU6428281630 - HBL: KSSE2509…" at bounding box center [210, 32] width 151 height 27
copy div "LOXSON - HUANG YU / SHANGHAI - MANZANILLO / MBL: COSU6428281630 - HBL: KSSE2509…"
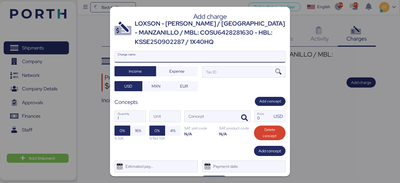
paste input "LOXSON - HUANG YU / SHANGHAI - MANZANILLO / MBL: COSU6428281630 - HBL: KSSE2509…"
click at [157, 56] on input "Charge name" at bounding box center [200, 56] width 170 height 11
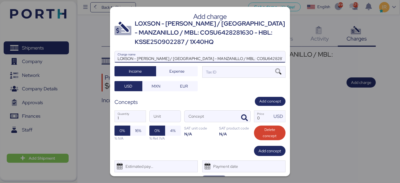
scroll to position [0, 45]
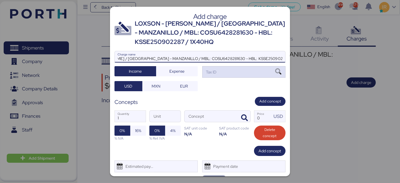
type input "LOXSON - HUANG YU / SHANGHAI - MANZANILLO / MBL: COSU6428281630 - HBL: KSSE2509…"
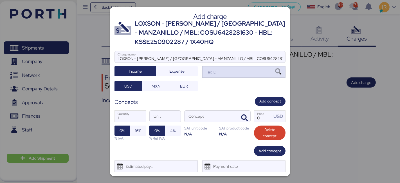
click at [231, 75] on div "Tax ID" at bounding box center [243, 71] width 83 height 11
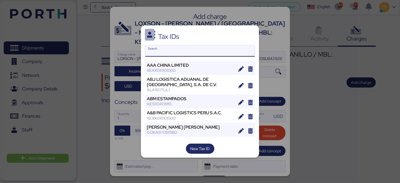
click at [192, 54] on input "Search" at bounding box center [200, 50] width 110 height 11
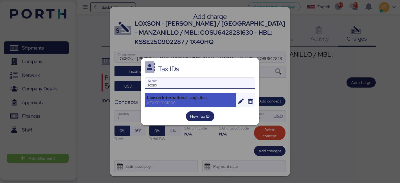
type input "loxso"
click at [174, 104] on div "XEXX010101000" at bounding box center [190, 102] width 87 height 5
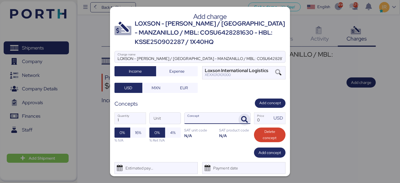
click at [246, 117] on span "button" at bounding box center [244, 120] width 12 height 12
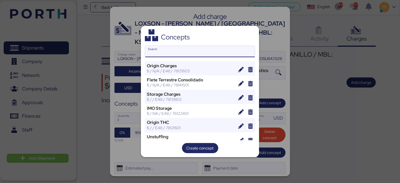
click at [182, 53] on input "Search" at bounding box center [200, 51] width 110 height 11
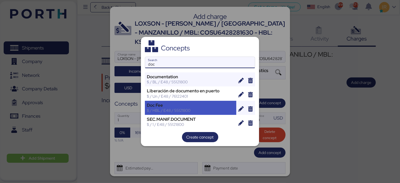
type input "doc"
click at [150, 110] on div "$ / HBL / E48 / 55121800" at bounding box center [190, 110] width 87 height 5
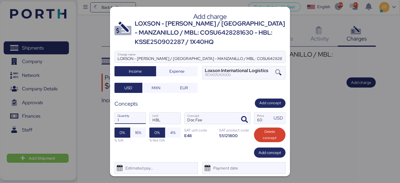
drag, startPoint x: 137, startPoint y: 121, endPoint x: 115, endPoint y: 121, distance: 22.8
click at [115, 121] on input "1" at bounding box center [130, 117] width 31 height 11
click at [261, 151] on span "Add concept" at bounding box center [269, 152] width 22 height 7
type input "3"
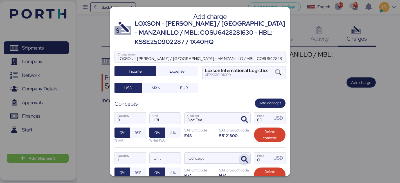
click at [241, 158] on icon "button" at bounding box center [244, 159] width 7 height 7
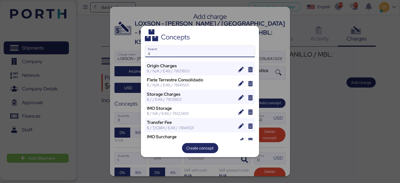
click at [192, 52] on input "a" at bounding box center [200, 51] width 110 height 11
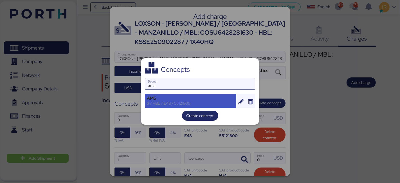
type input "ams"
click at [172, 106] on div "AMS $ / HBL / E48 / 55121800" at bounding box center [190, 101] width 91 height 14
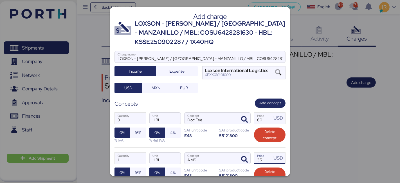
drag, startPoint x: 259, startPoint y: 156, endPoint x: 248, endPoint y: 153, distance: 11.2
click at [248, 153] on div "1 Quantity HBL Unit AMS Concept 35 Price USD 0% 16% % IVA 0% 4% % Ret IVA SAT u…" at bounding box center [199, 167] width 171 height 40
type input "40"
drag, startPoint x: 125, startPoint y: 156, endPoint x: 116, endPoint y: 156, distance: 8.7
click at [116, 156] on input "1" at bounding box center [130, 157] width 31 height 11
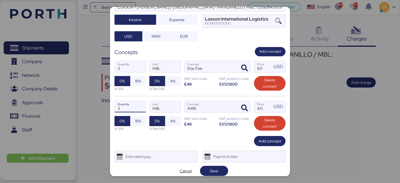
scroll to position [55, 0]
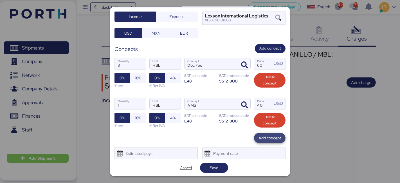
click at [265, 137] on span "Add concept" at bounding box center [269, 137] width 22 height 7
type input "3"
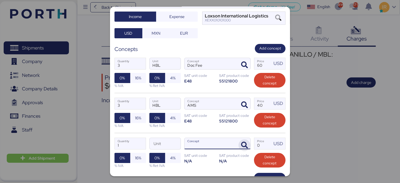
click at [243, 143] on icon "button" at bounding box center [244, 145] width 7 height 7
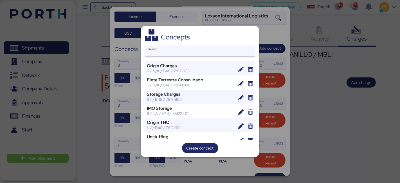
click at [181, 51] on input "Search" at bounding box center [200, 51] width 110 height 11
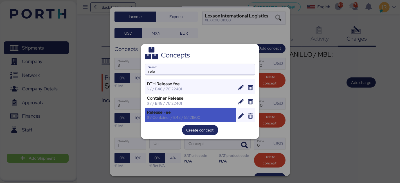
type input "rele"
click at [164, 110] on div "Release Fee" at bounding box center [190, 112] width 87 height 5
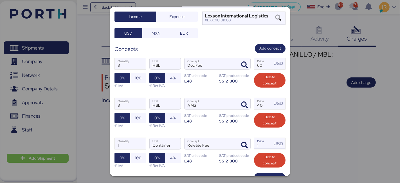
click at [266, 141] on input "1" at bounding box center [262, 143] width 17 height 11
type input "190"
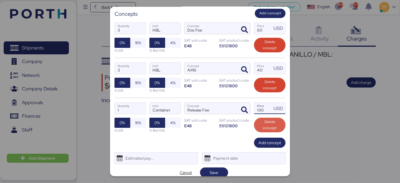
scroll to position [94, 0]
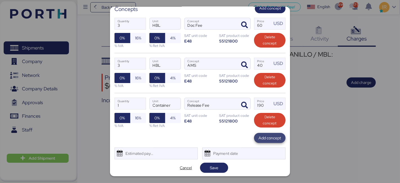
click at [268, 138] on span "Add concept" at bounding box center [269, 137] width 22 height 7
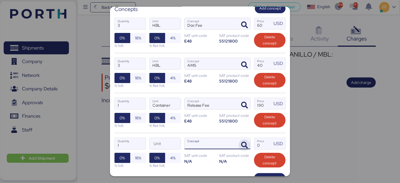
click at [242, 146] on icon "button" at bounding box center [244, 145] width 7 height 7
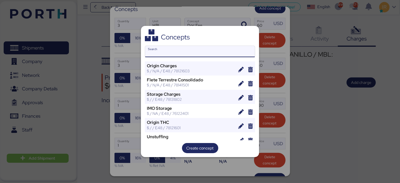
click at [185, 49] on input "Search" at bounding box center [200, 51] width 110 height 11
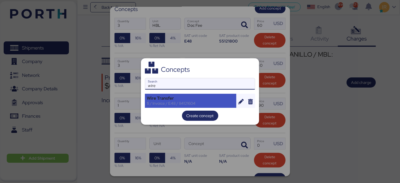
type input "wire"
click at [177, 96] on div "Wire Transfer" at bounding box center [190, 98] width 87 height 5
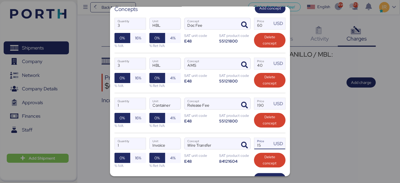
drag, startPoint x: 260, startPoint y: 144, endPoint x: 256, endPoint y: 144, distance: 4.2
click at [256, 144] on input "15" at bounding box center [262, 143] width 17 height 11
type input "1"
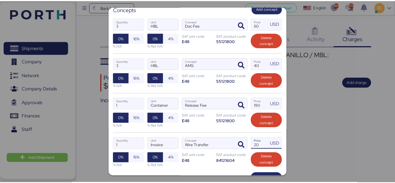
scroll to position [134, 0]
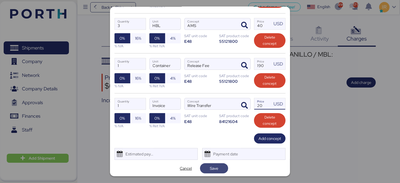
type input "20"
click at [212, 166] on span "Save" at bounding box center [214, 168] width 8 height 7
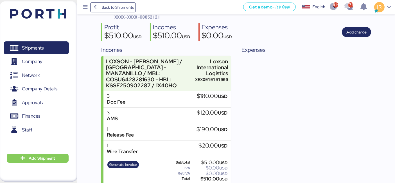
scroll to position [0, 0]
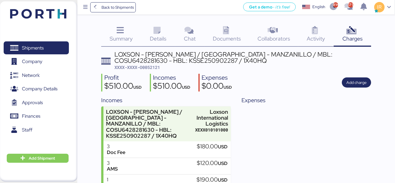
click at [153, 68] on span "XXXX-XXXX-O0052121" at bounding box center [137, 67] width 46 height 6
click at [149, 55] on div "LOXSON - HUANG YU / SHANGHAI - MANZANILLO / MBL: COSU6428281630 - HBL: KSSE2509…" at bounding box center [242, 57] width 257 height 13
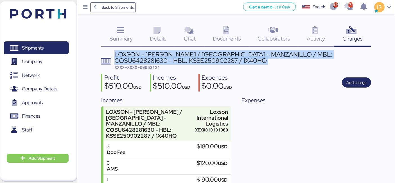
click at [149, 55] on div "LOXSON - HUANG YU / SHANGHAI - MANZANILLO / MBL: COSU6428281630 - HBL: KSSE2509…" at bounding box center [242, 57] width 257 height 13
copy div "LOXSON - HUANG YU / SHANGHAI - MANZANILLO / MBL: COSU6428281630 - HBL: KSSE2509…"
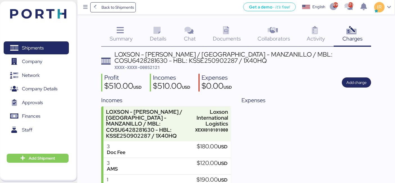
click at [157, 69] on span "XXXX-XXXX-O0052121" at bounding box center [137, 67] width 46 height 6
copy span "O0052121"
click at [42, 46] on span "Shipments" at bounding box center [33, 48] width 22 height 8
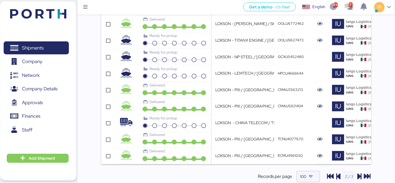
scroll to position [1606, 0]
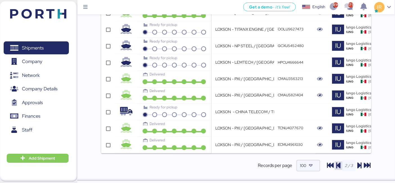
click at [338, 162] on icon "button" at bounding box center [338, 165] width 7 height 7
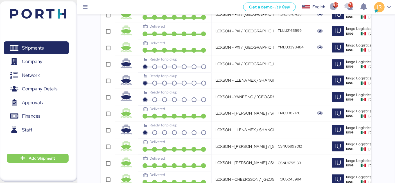
scroll to position [0, 166]
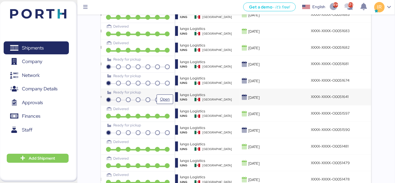
click at [148, 91] on div "Ready for pickup" at bounding box center [138, 94] width 70 height 10
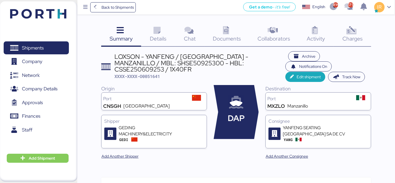
click at [354, 34] on icon at bounding box center [351, 30] width 12 height 8
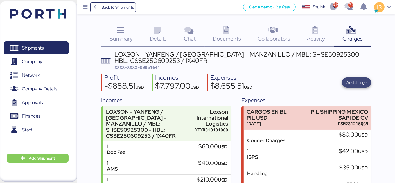
click at [354, 82] on span "Add charge" at bounding box center [356, 82] width 20 height 7
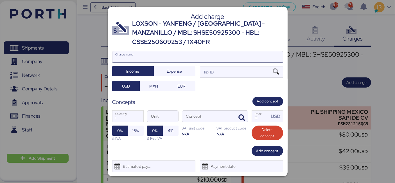
click at [185, 53] on input "Charge name" at bounding box center [197, 56] width 170 height 11
type input "DEMURRAGES"
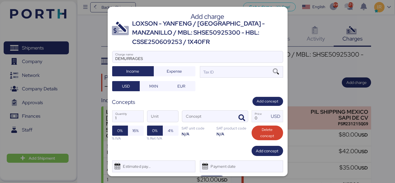
click at [226, 78] on div "DEMURRAGES Charge name Income Expense Tax ID USD MXN EUR" at bounding box center [197, 71] width 171 height 40
click at [228, 72] on div "Tax ID" at bounding box center [241, 71] width 83 height 11
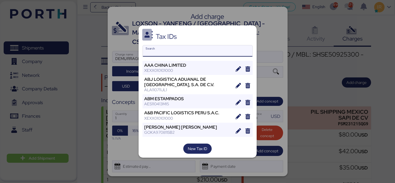
click at [173, 53] on input "Search" at bounding box center [198, 50] width 110 height 11
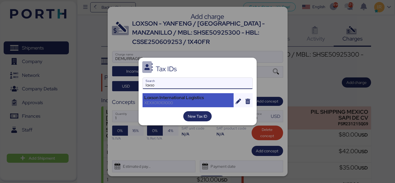
type input "loxso"
click at [166, 101] on div "XEXX010101000" at bounding box center [187, 102] width 87 height 5
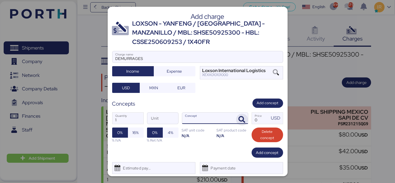
click at [236, 117] on span "button" at bounding box center [242, 120] width 12 height 12
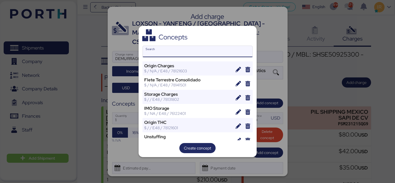
click at [188, 48] on input "Search" at bounding box center [198, 51] width 110 height 11
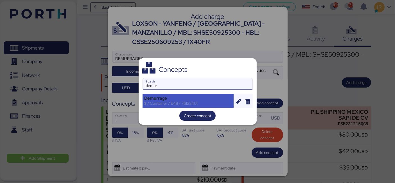
type input "demur"
click at [168, 97] on div "Demurrage" at bounding box center [187, 98] width 87 height 5
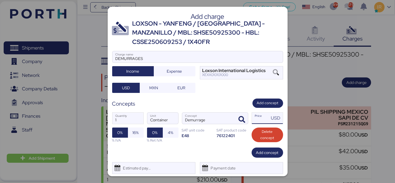
click at [253, 120] on input "Price USD" at bounding box center [260, 117] width 17 height 11
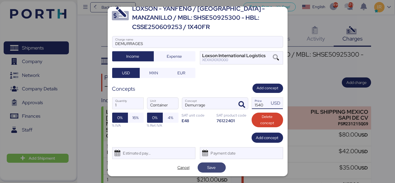
type input "1540"
click at [207, 167] on span "Save" at bounding box center [211, 167] width 8 height 7
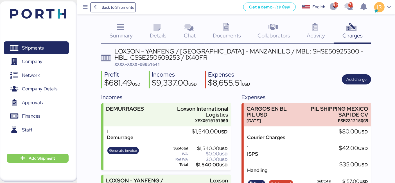
scroll to position [4, 0]
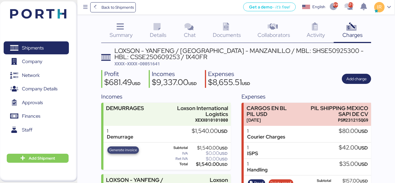
click at [118, 147] on span "Generate invoice" at bounding box center [123, 150] width 28 height 6
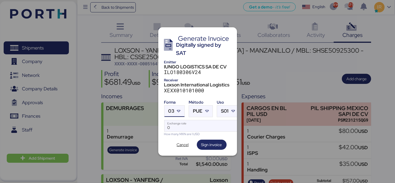
click at [175, 109] on div at bounding box center [179, 110] width 10 height 11
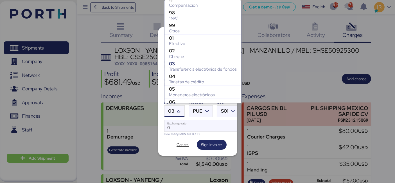
scroll to position [93, 0]
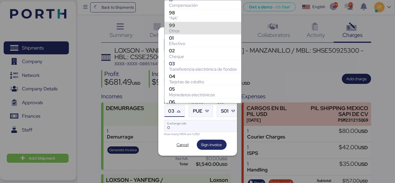
click at [182, 26] on div "99" at bounding box center [203, 25] width 68 height 6
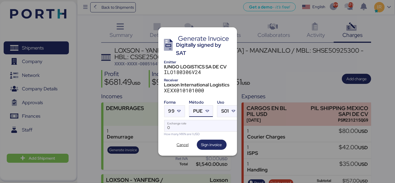
click at [205, 108] on icon at bounding box center [207, 111] width 6 height 6
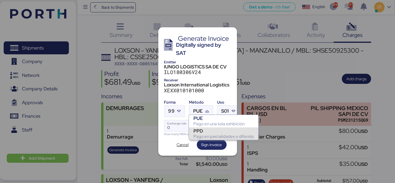
click at [201, 135] on div "Pago en parcialidades o diferido" at bounding box center [223, 136] width 60 height 6
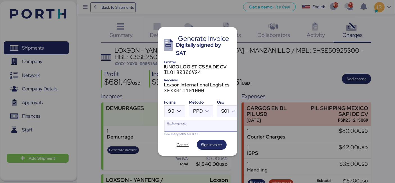
click at [189, 123] on input "Exchange rate" at bounding box center [201, 125] width 75 height 11
paste input "18.7194"
type input "18.7194"
click at [209, 143] on span "Sign invoice" at bounding box center [211, 144] width 21 height 7
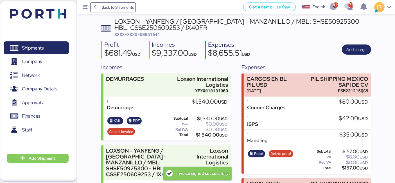
scroll to position [32, 0]
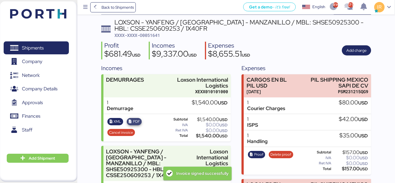
click at [134, 118] on span "PDF" at bounding box center [136, 121] width 7 height 6
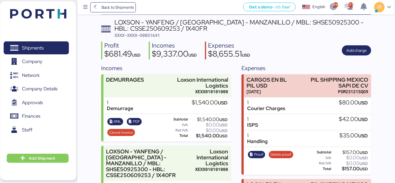
click at [151, 36] on span "XXXX-XXXX-O0051641" at bounding box center [137, 35] width 46 height 6
copy span "O0051641"
